Goal: Task Accomplishment & Management: Manage account settings

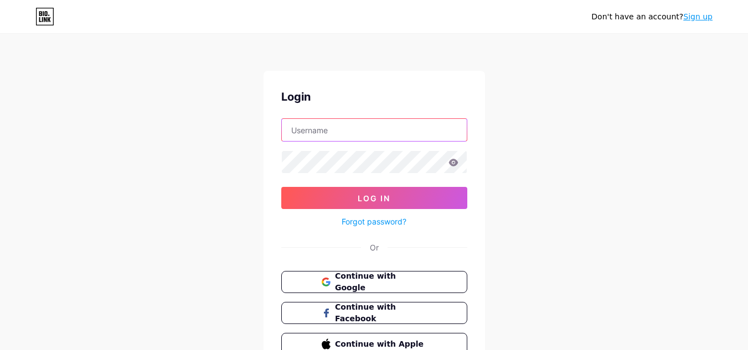
click at [365, 131] on input "text" at bounding box center [374, 130] width 185 height 22
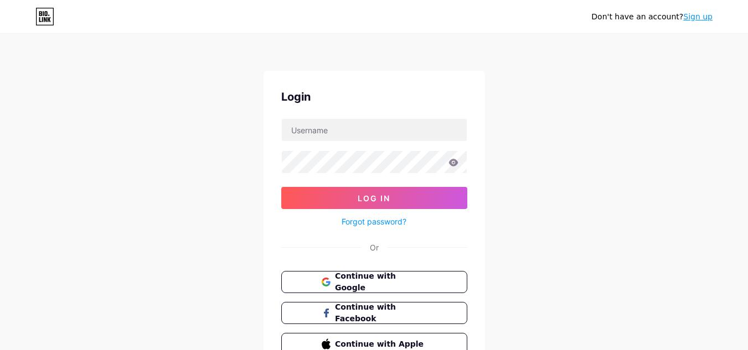
click at [487, 122] on div "Don't have an account? Sign up Login Log In Forgot password? Or Continue with G…" at bounding box center [374, 204] width 748 height 409
click at [426, 274] on button "Continue with Google" at bounding box center [374, 282] width 189 height 23
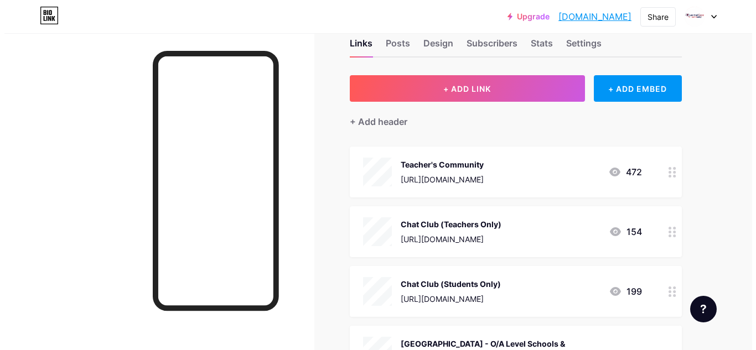
scroll to position [55, 0]
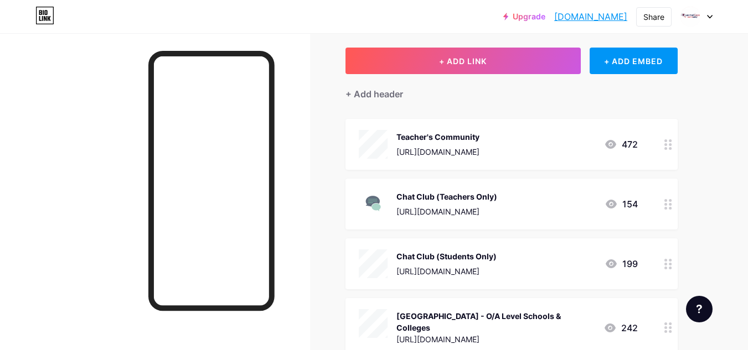
click at [459, 135] on div "Teacher's Community" at bounding box center [437, 137] width 83 height 12
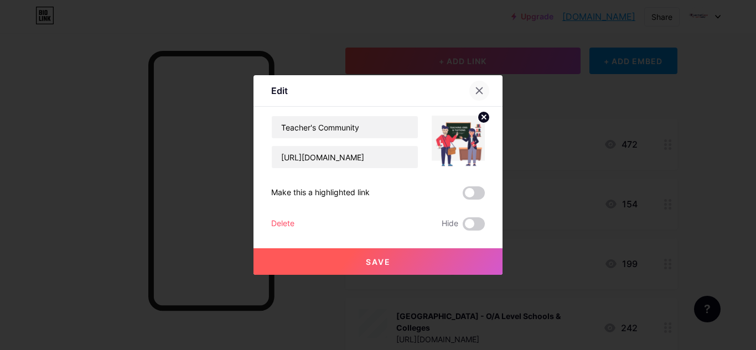
click at [476, 95] on div at bounding box center [479, 91] width 20 height 20
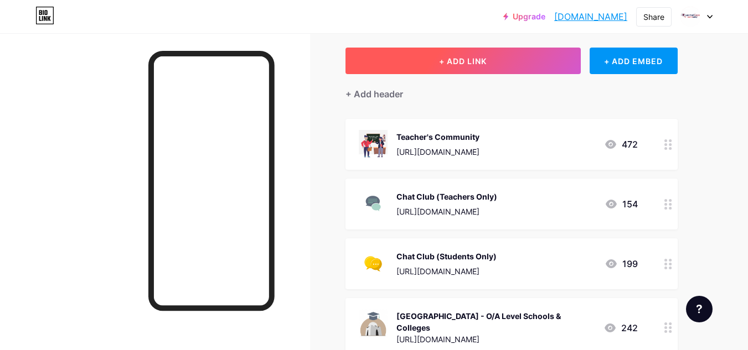
click at [424, 63] on button "+ ADD LINK" at bounding box center [462, 61] width 235 height 27
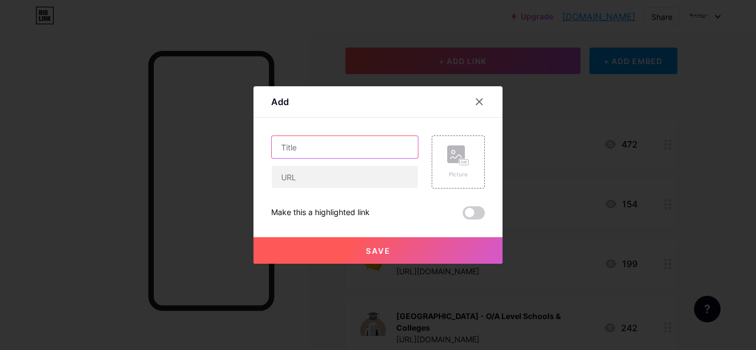
click at [333, 148] on input "text" at bounding box center [345, 147] width 146 height 22
type input "Teaching Jobs"
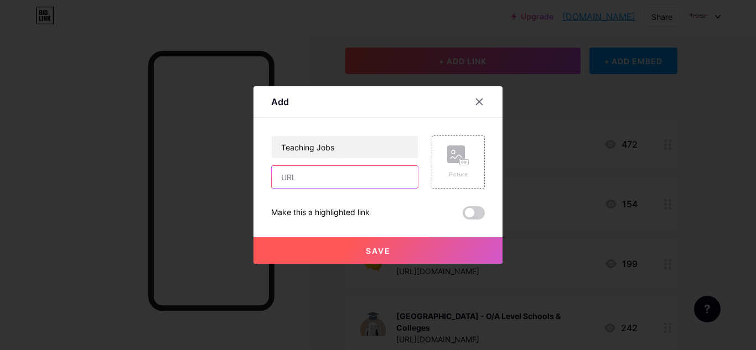
click at [354, 181] on input "text" at bounding box center [345, 177] width 146 height 22
paste input "[URL][DOMAIN_NAME]"
type input "[URL][DOMAIN_NAME]"
click at [452, 164] on icon at bounding box center [458, 156] width 22 height 20
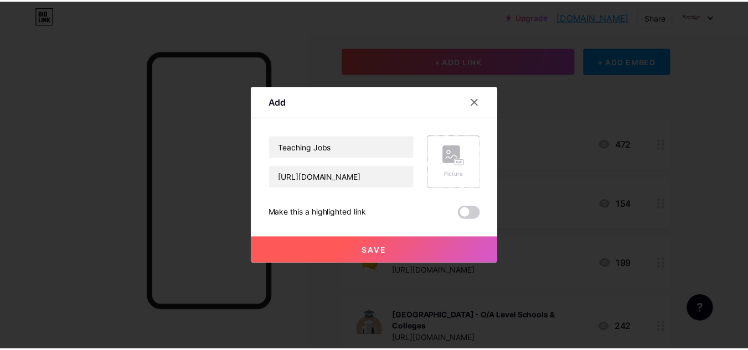
scroll to position [0, 0]
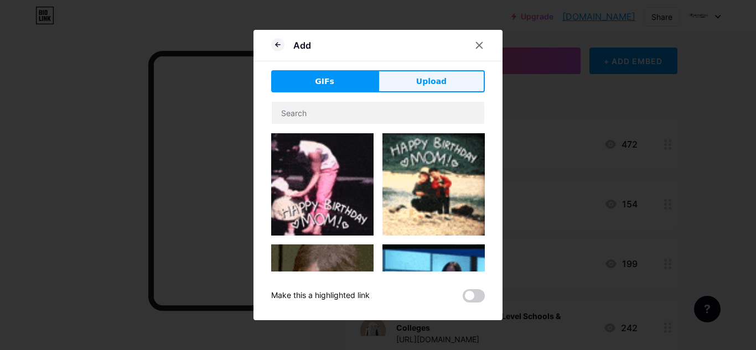
click at [417, 85] on button "Upload" at bounding box center [431, 81] width 107 height 22
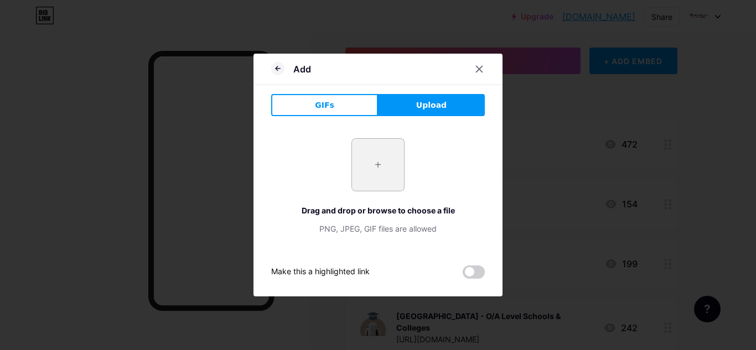
click at [368, 159] on input "file" at bounding box center [378, 165] width 52 height 52
type input "C:\fakepath\vecteezy_cartoon-teacher-with-and-chalkboard-white-background_55707…"
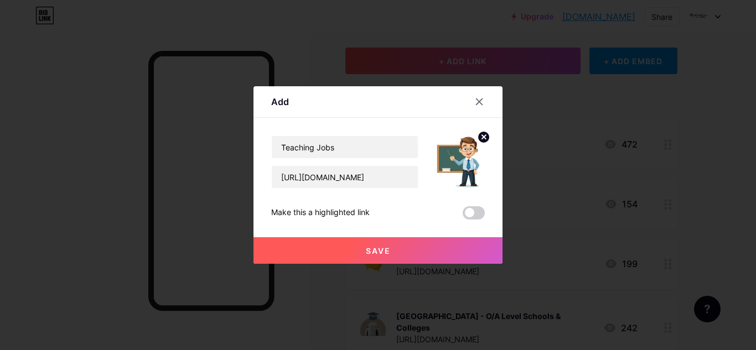
click at [428, 247] on button "Save" at bounding box center [378, 250] width 249 height 27
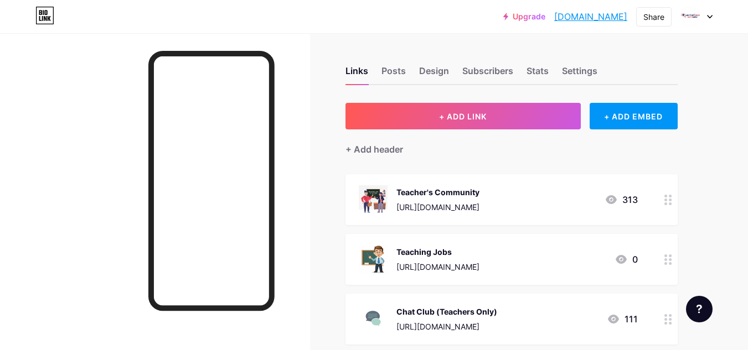
click at [616, 15] on link "[DOMAIN_NAME]" at bounding box center [590, 16] width 73 height 13
click at [710, 15] on icon at bounding box center [710, 17] width 6 height 4
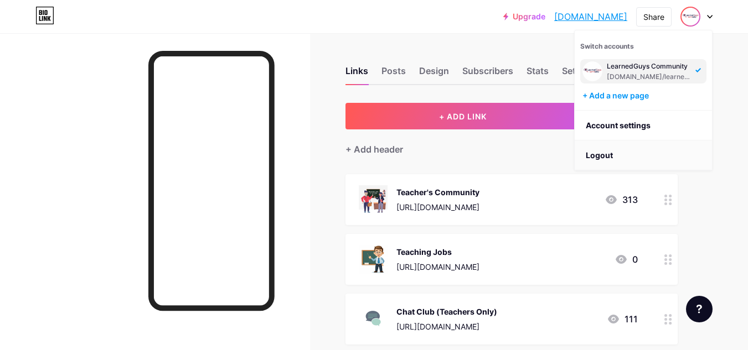
click at [612, 156] on li "Logout" at bounding box center [643, 156] width 137 height 30
